Goal: Information Seeking & Learning: Check status

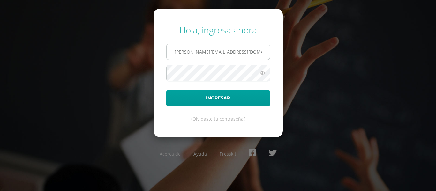
click at [249, 51] on input "o.vanegas.1bdb@gmail.com" at bounding box center [218, 52] width 103 height 16
type input "m.ponce.4adb@gmail.com"
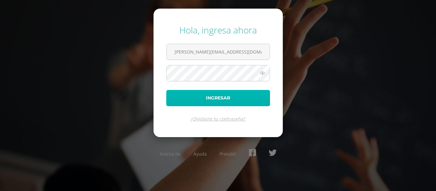
click at [257, 99] on button "Ingresar" at bounding box center [218, 98] width 104 height 16
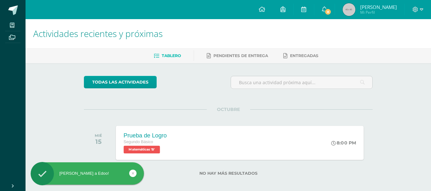
click at [149, 148] on span "Matemáticas 'B'" at bounding box center [142, 150] width 36 height 8
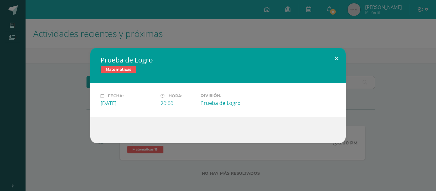
click at [339, 63] on button at bounding box center [336, 59] width 18 height 22
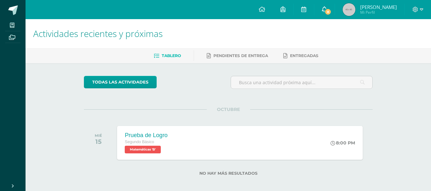
click at [332, 11] on span "8" at bounding box center [327, 11] width 7 height 7
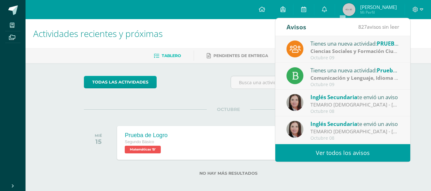
scroll to position [106, 0]
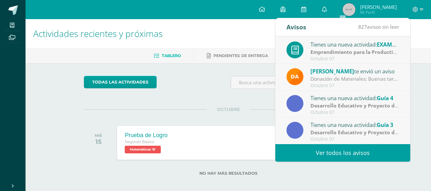
click at [332, 152] on link "Ver todos los avisos" at bounding box center [342, 153] width 135 height 18
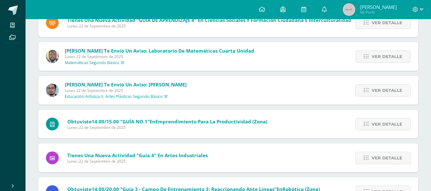
scroll to position [1815, 0]
click at [368, 58] on icon at bounding box center [366, 56] width 5 height 5
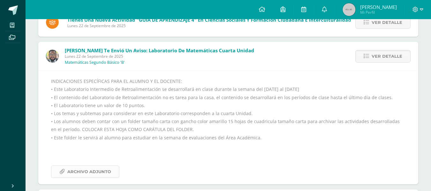
click at [104, 168] on span "Archivo Adjunto" at bounding box center [89, 172] width 44 height 12
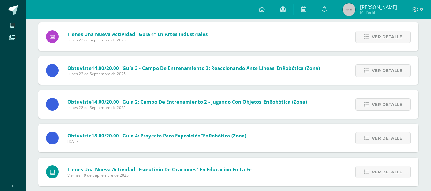
scroll to position [2069, 0]
